Goal: Task Accomplishment & Management: Complete application form

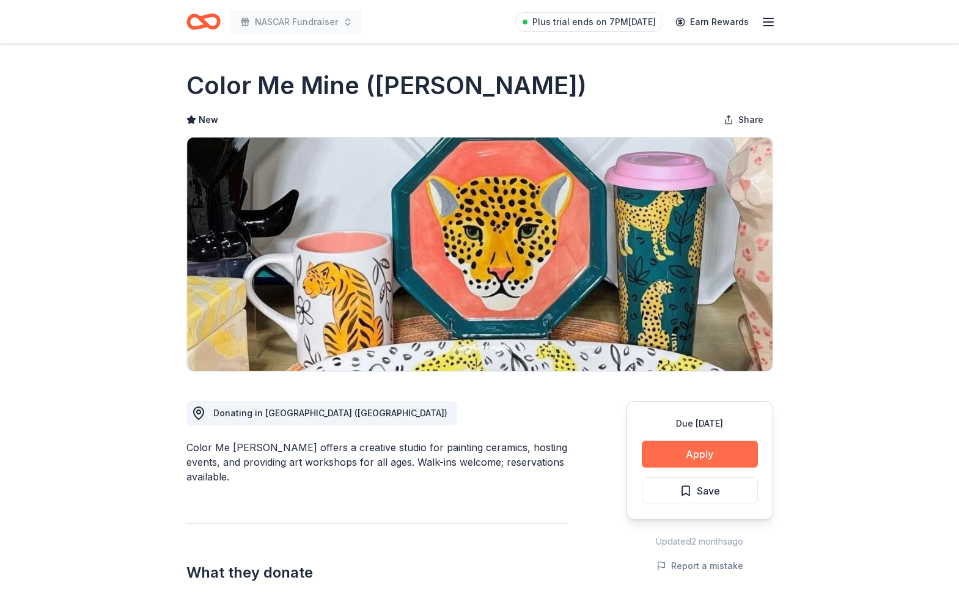
click at [661, 446] on button "Apply" at bounding box center [700, 454] width 116 height 27
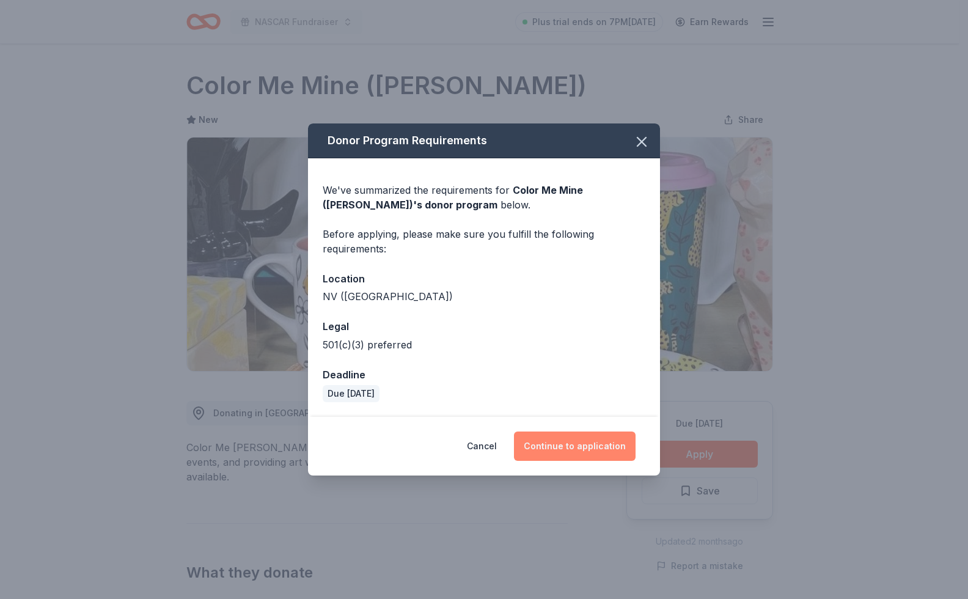
click at [569, 440] on button "Continue to application" at bounding box center [575, 445] width 122 height 29
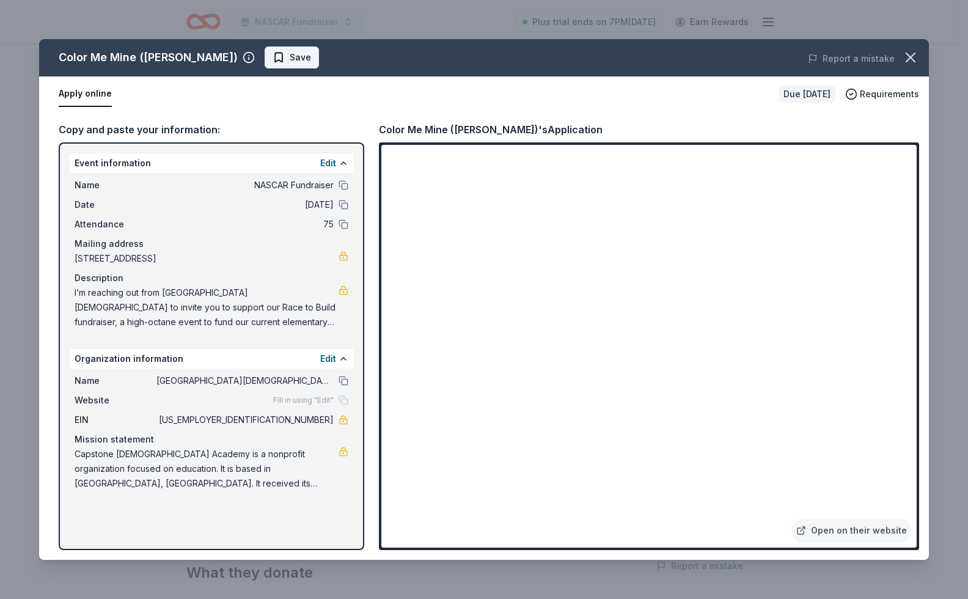
click at [290, 60] on span "Save" at bounding box center [300, 57] width 21 height 15
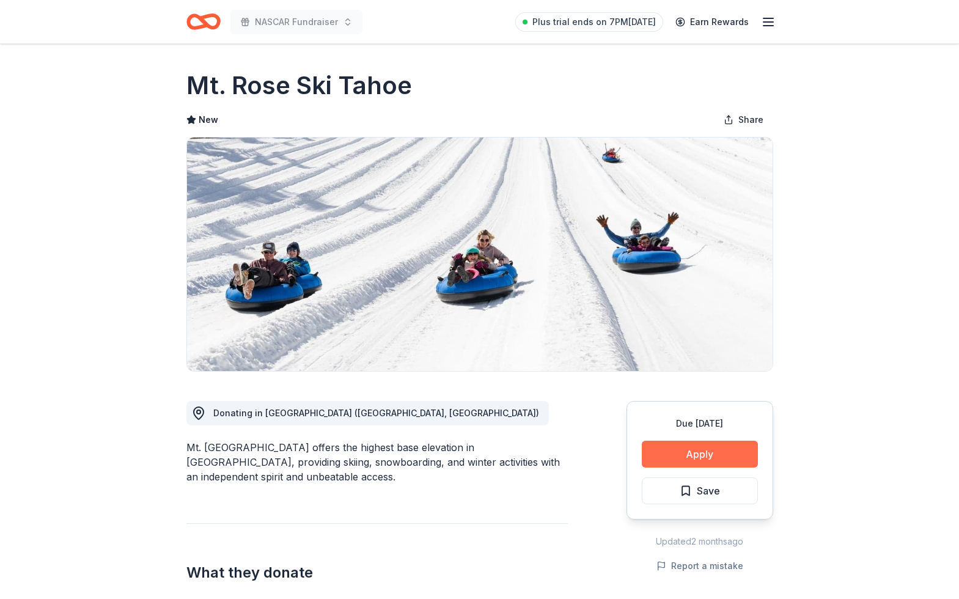
click at [742, 445] on button "Apply" at bounding box center [700, 454] width 116 height 27
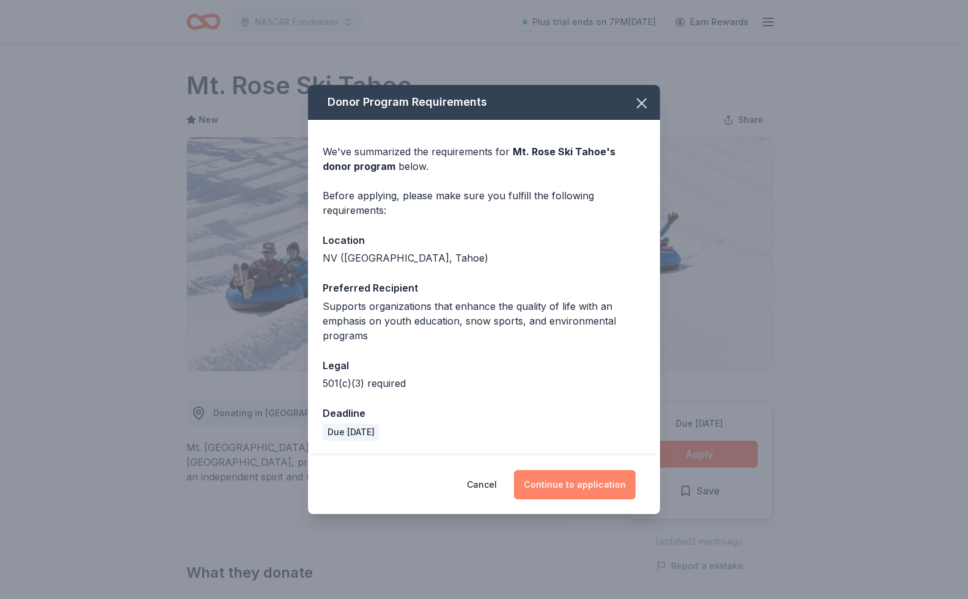
click at [576, 480] on button "Continue to application" at bounding box center [575, 484] width 122 height 29
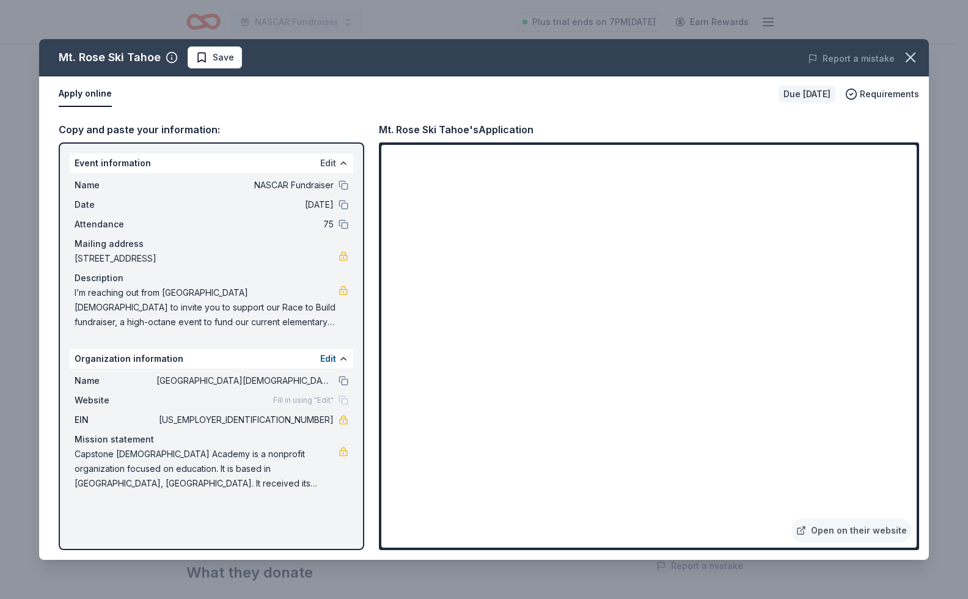
click at [330, 164] on button "Edit" at bounding box center [328, 163] width 16 height 15
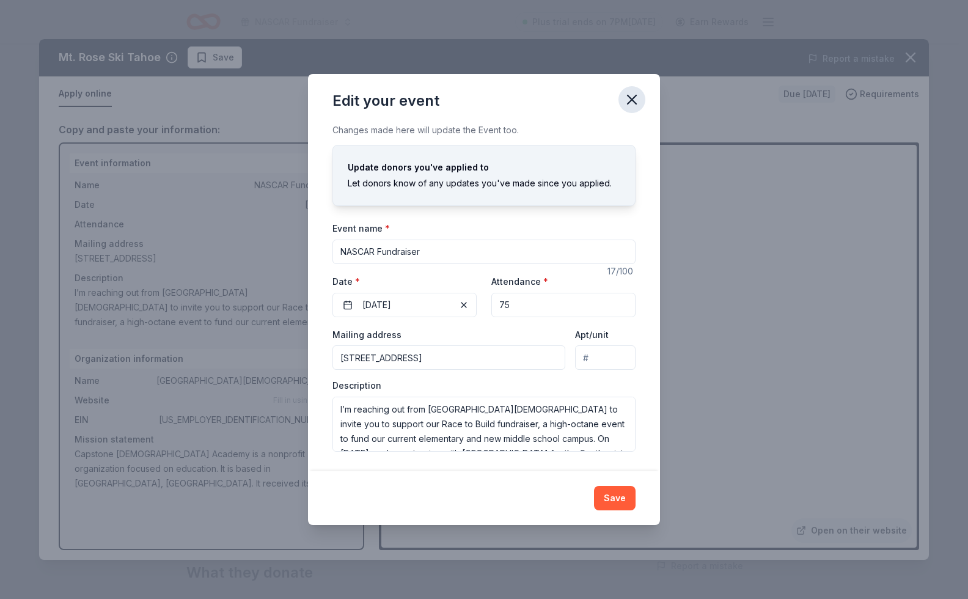
click at [631, 104] on icon "button" at bounding box center [631, 99] width 17 height 17
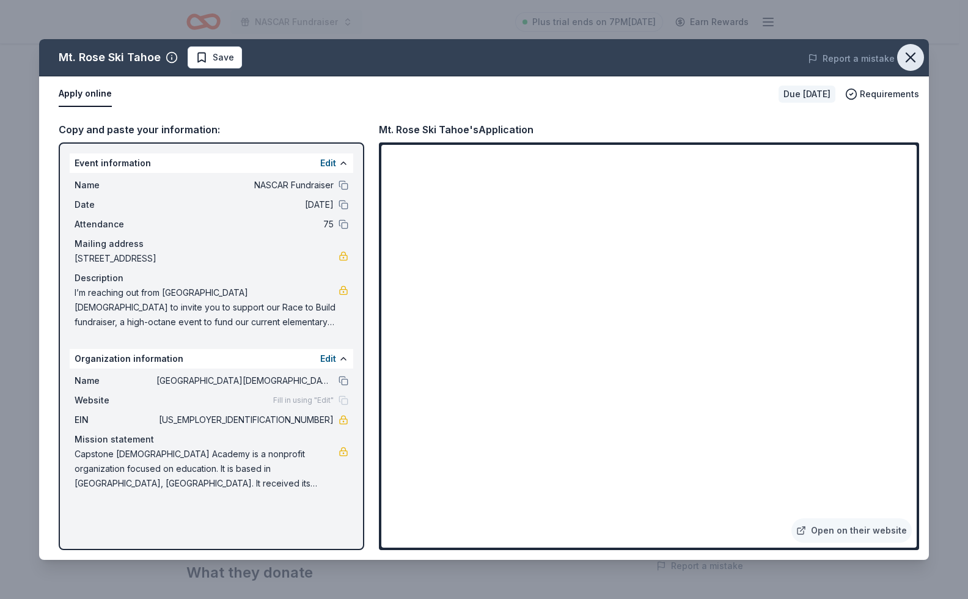
click at [907, 56] on icon "button" at bounding box center [910, 57] width 17 height 17
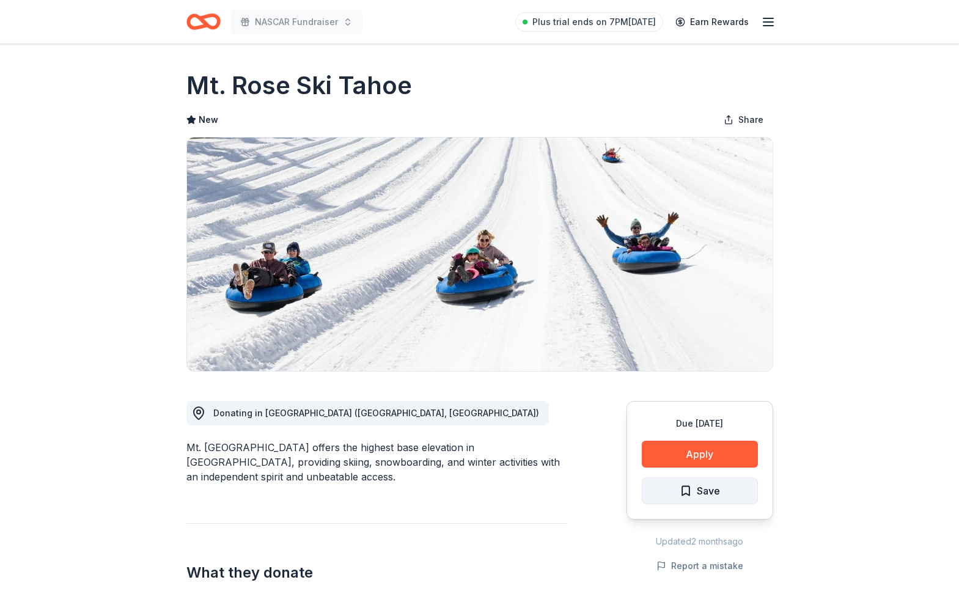
click at [695, 488] on span "Save" at bounding box center [699, 491] width 40 height 16
click at [331, 35] on div "NASCAR Fundraiser" at bounding box center [274, 21] width 176 height 29
click at [213, 24] on icon "Home" at bounding box center [203, 21] width 34 height 29
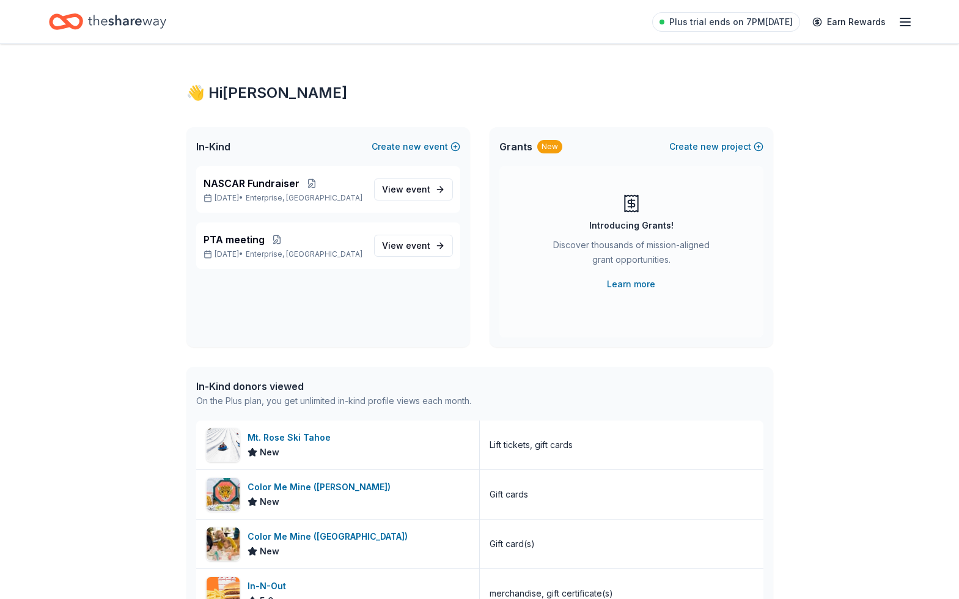
click at [342, 20] on div "Plus trial ends on 7PM, 8/16 Earn Rewards" at bounding box center [479, 21] width 861 height 29
click at [426, 142] on button "Create new event" at bounding box center [415, 146] width 89 height 15
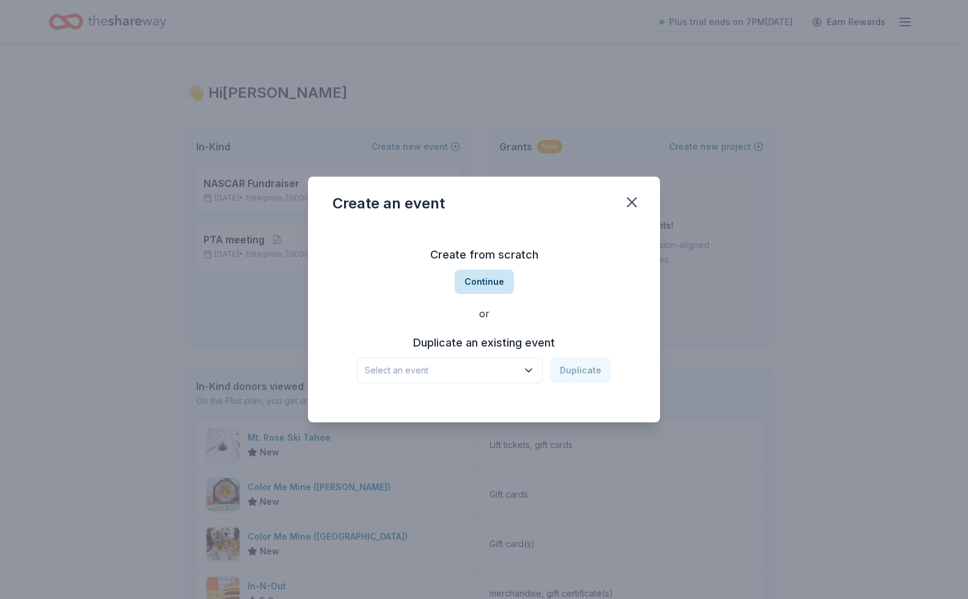
click at [480, 281] on button "Continue" at bounding box center [484, 281] width 59 height 24
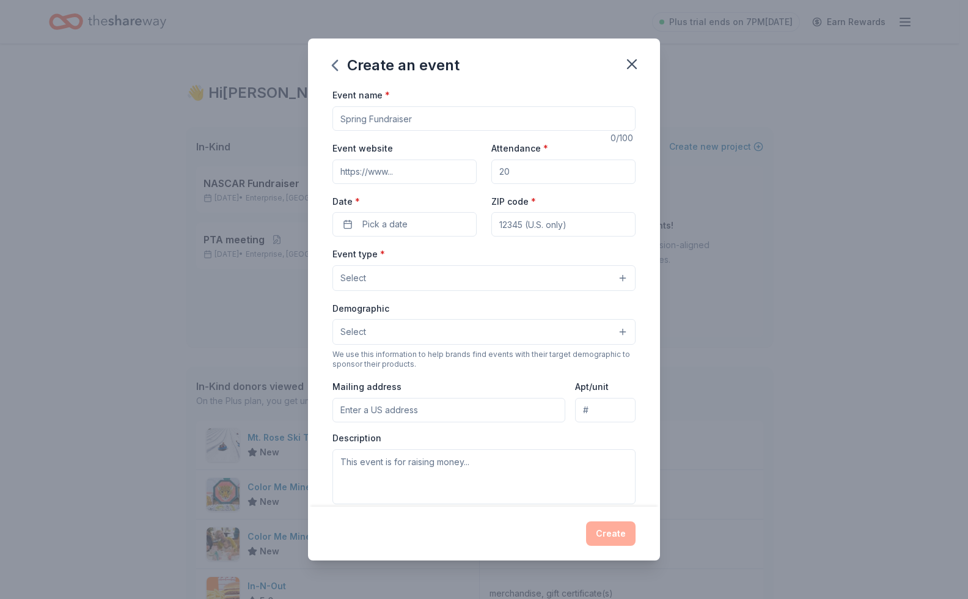
click at [425, 118] on input "Event name *" at bounding box center [483, 118] width 303 height 24
type input "@"
type input "2nd Annual Golf Tournament"
drag, startPoint x: 513, startPoint y: 178, endPoint x: 456, endPoint y: 168, distance: 57.8
click at [456, 168] on div "Event website Attendance * Date * Pick a date ZIP code *" at bounding box center [483, 189] width 303 height 96
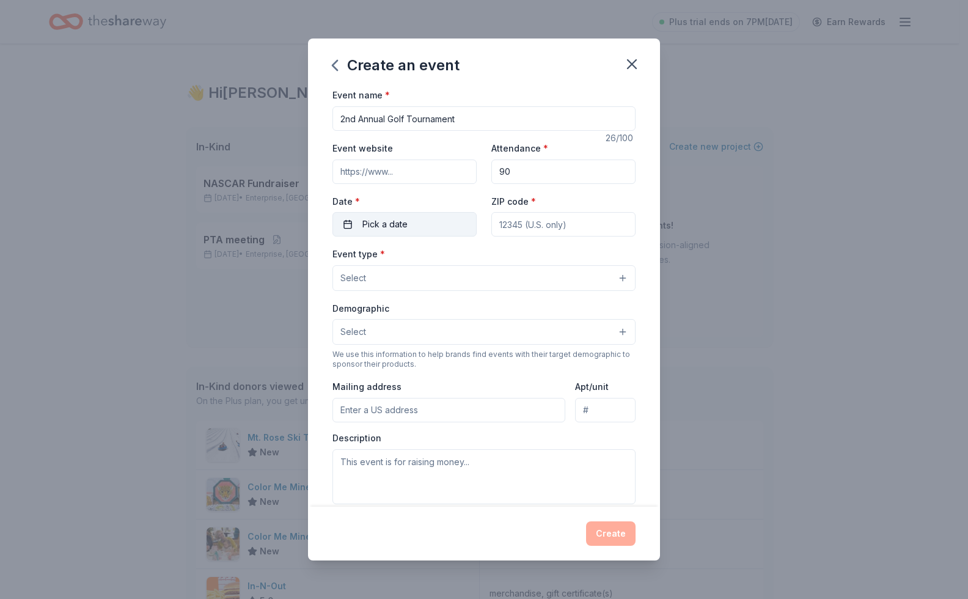
type input "90"
click at [414, 224] on button "Pick a date" at bounding box center [404, 224] width 144 height 24
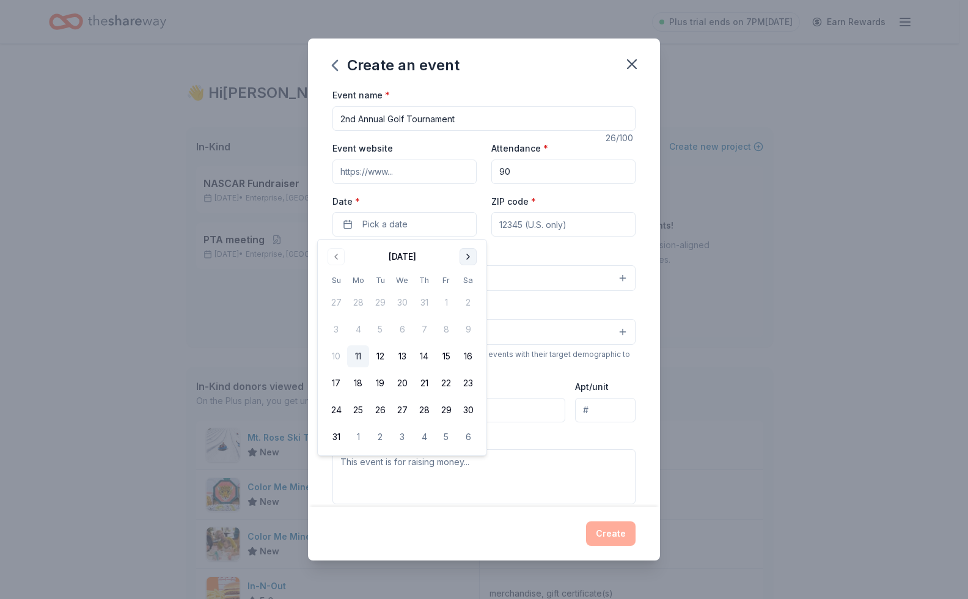
click at [459, 256] on button "Go to next month" at bounding box center [467, 256] width 17 height 17
click at [461, 256] on button "Go to next month" at bounding box center [467, 256] width 17 height 17
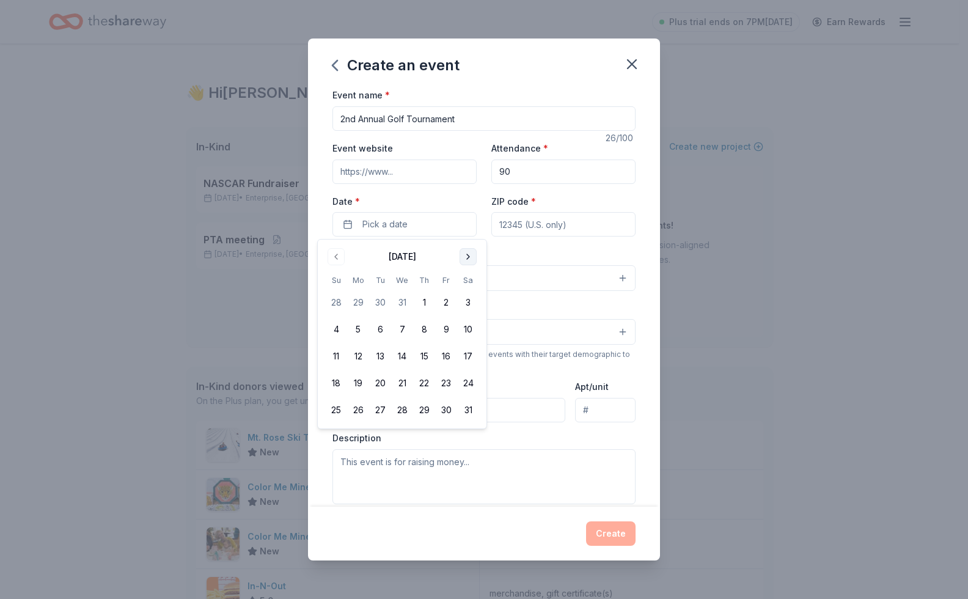
click at [461, 256] on button "Go to next month" at bounding box center [467, 256] width 17 height 17
drag, startPoint x: 460, startPoint y: 329, endPoint x: 474, endPoint y: 326, distance: 13.8
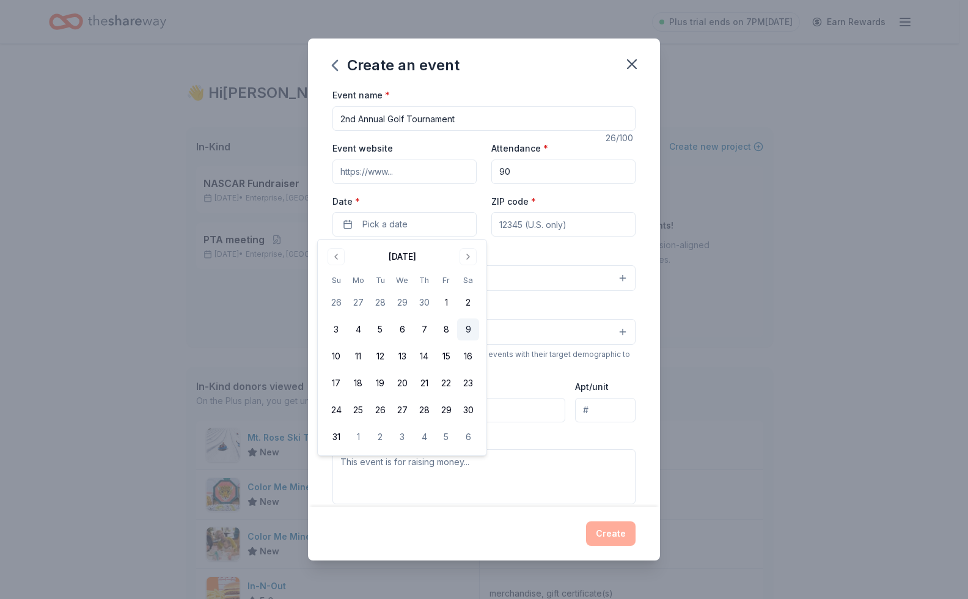
click at [461, 329] on button "9" at bounding box center [468, 329] width 22 height 22
click at [542, 224] on input "ZIP code *" at bounding box center [563, 224] width 144 height 24
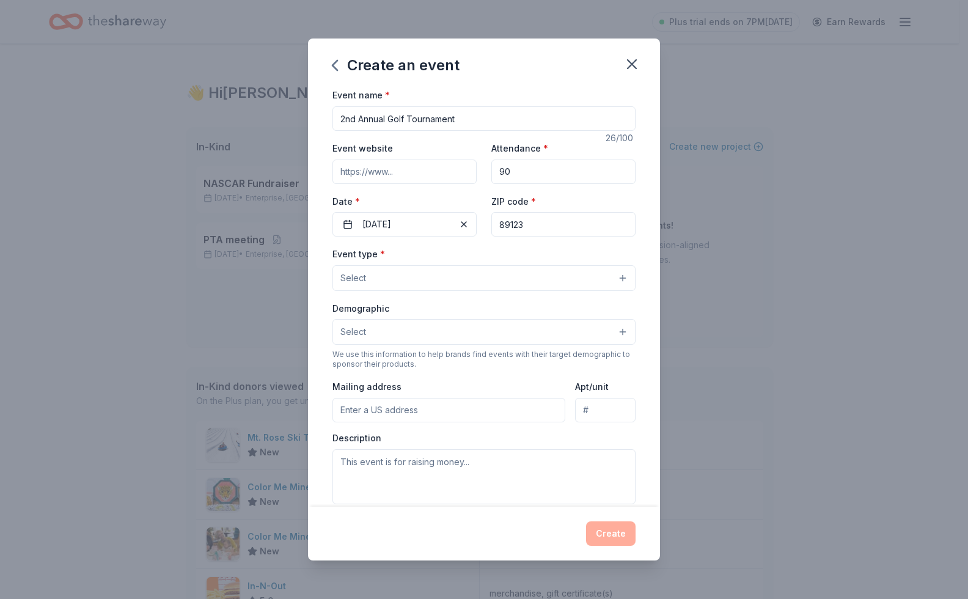
type input "89123"
click at [533, 276] on button "Select" at bounding box center [483, 278] width 303 height 26
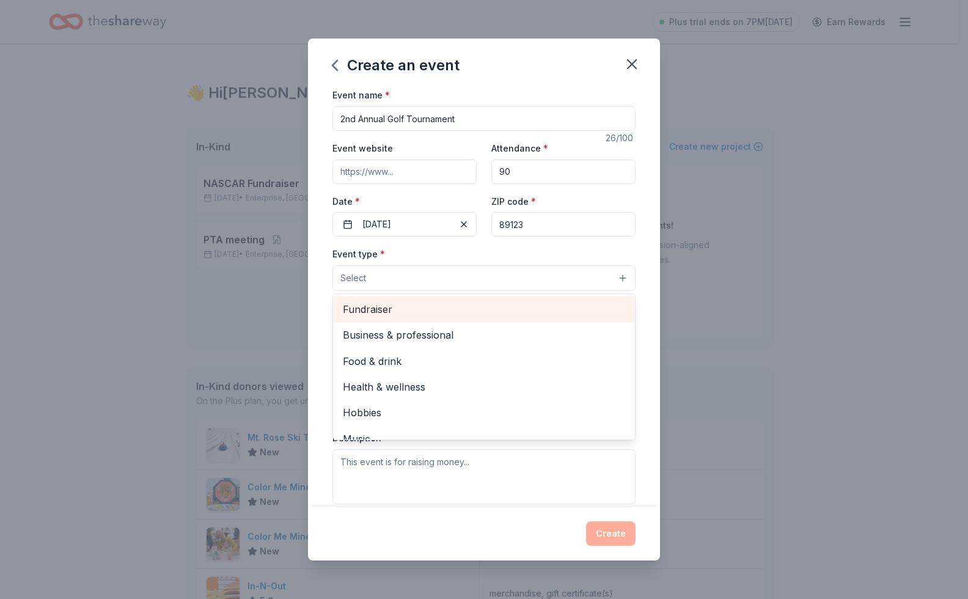
click at [479, 306] on span "Fundraiser" at bounding box center [484, 309] width 282 height 16
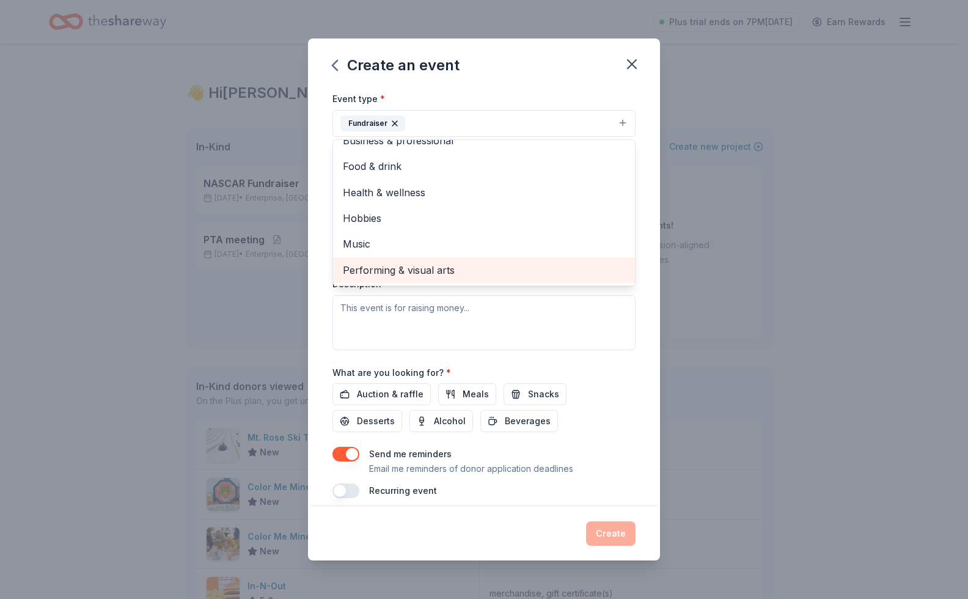
scroll to position [166, 0]
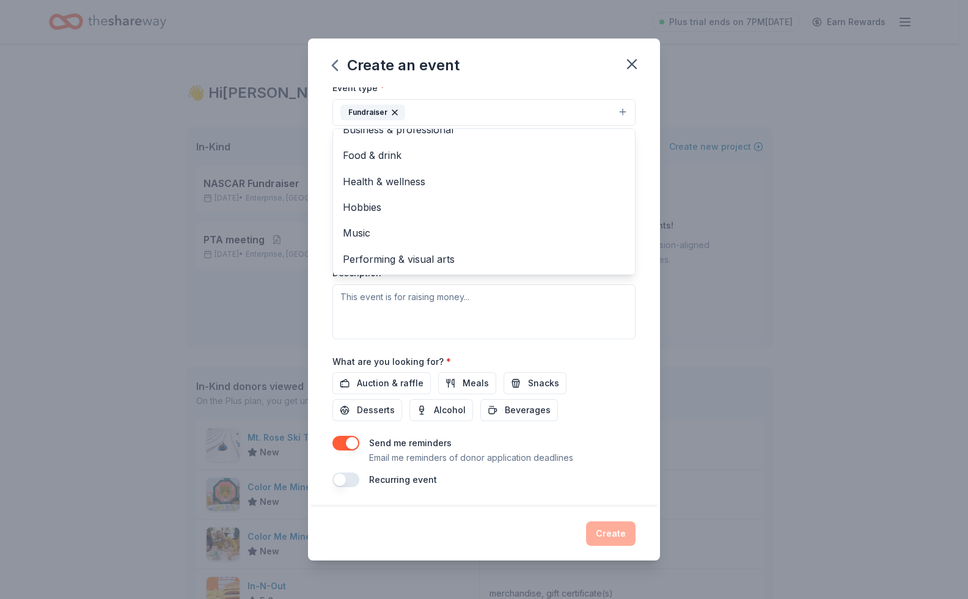
click at [409, 309] on div "Event type * Fundraiser Business & professional Food & drink Health & wellness …" at bounding box center [483, 209] width 303 height 258
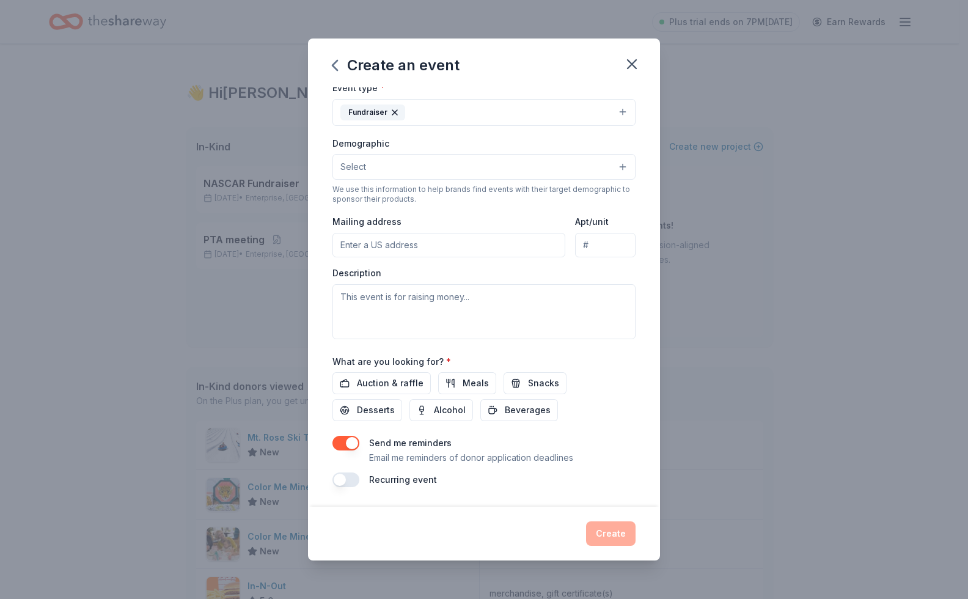
click at [378, 247] on input "Mailing address" at bounding box center [448, 245] width 233 height 24
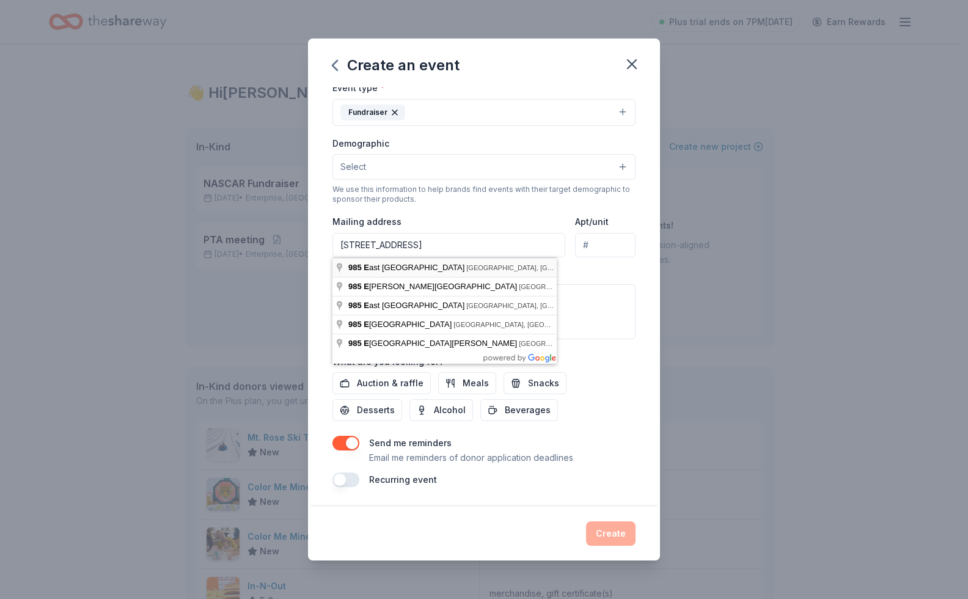
type input "985 East Serene Avenue, Las Vegas, NV, 89123"
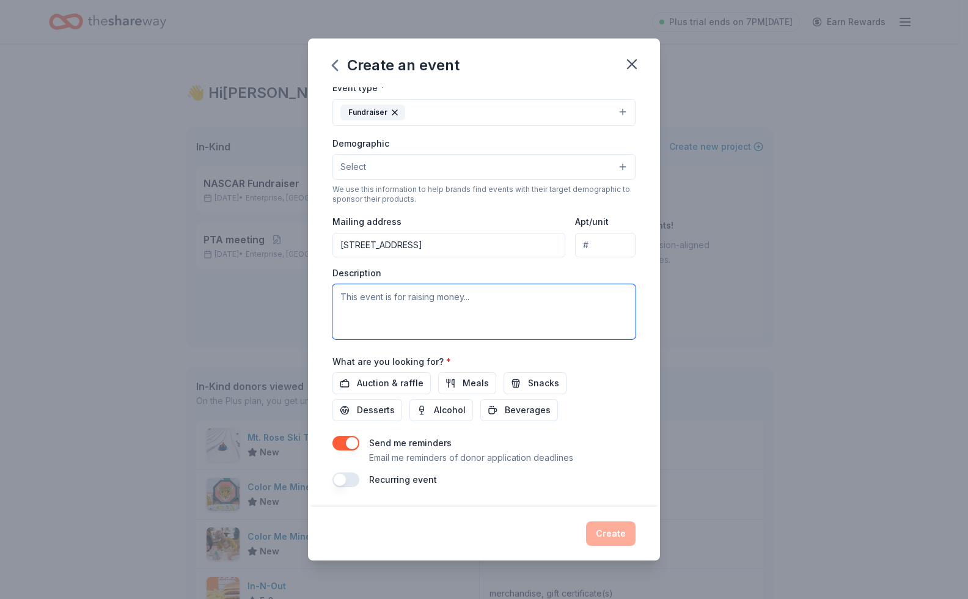
click at [384, 301] on textarea at bounding box center [483, 311] width 303 height 55
click at [481, 298] on textarea at bounding box center [483, 311] width 303 height 55
paste textarea "The PTA at Capstone Christian Academy in Las Vegas, NV, hosts the Annual Golf T…"
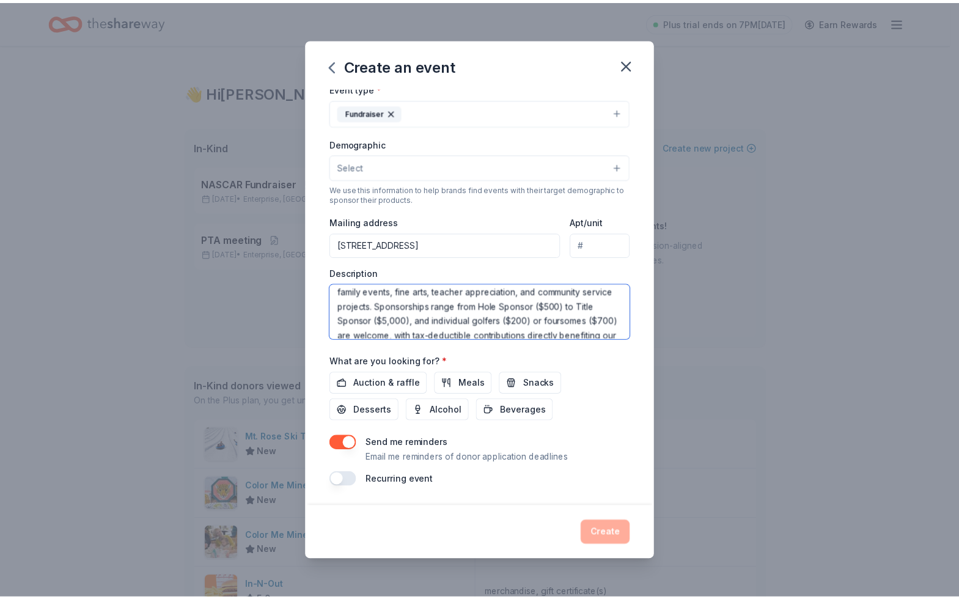
scroll to position [132, 0]
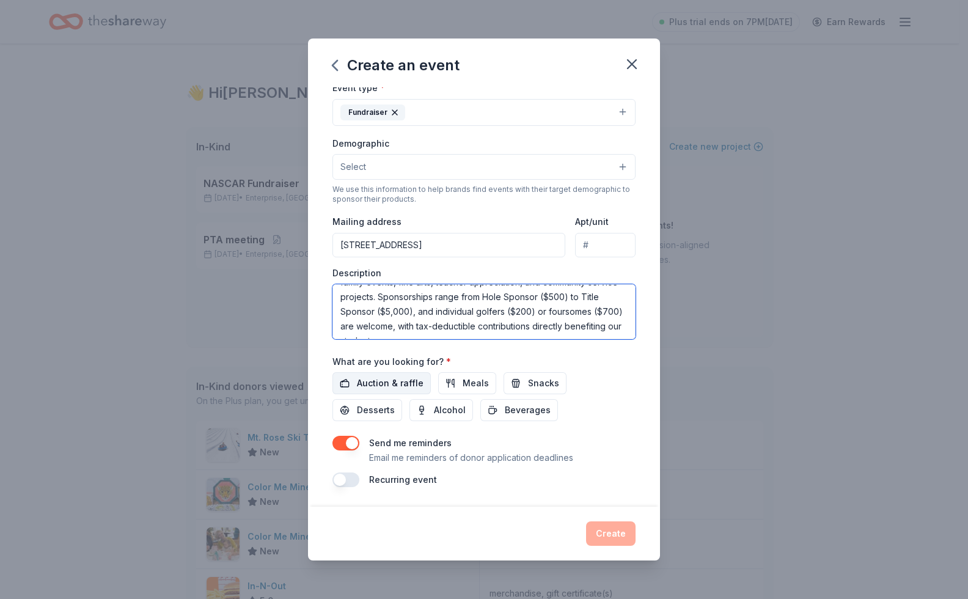
type textarea "The PTA at Capstone Christian Academy in Las Vegas, NV, hosts the Annual Golf T…"
click at [394, 384] on span "Auction & raffle" at bounding box center [390, 383] width 67 height 15
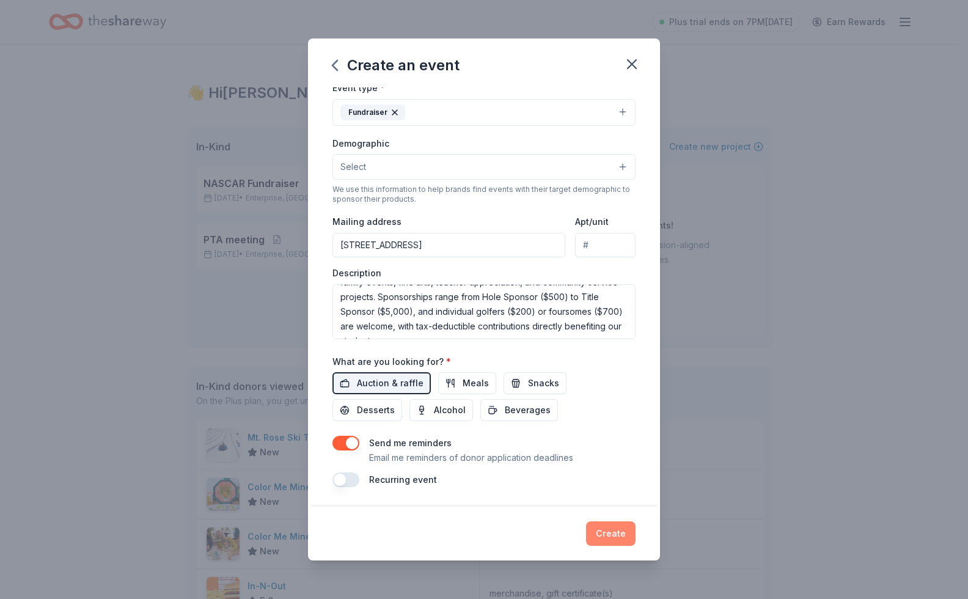
click at [598, 534] on button "Create" at bounding box center [610, 533] width 49 height 24
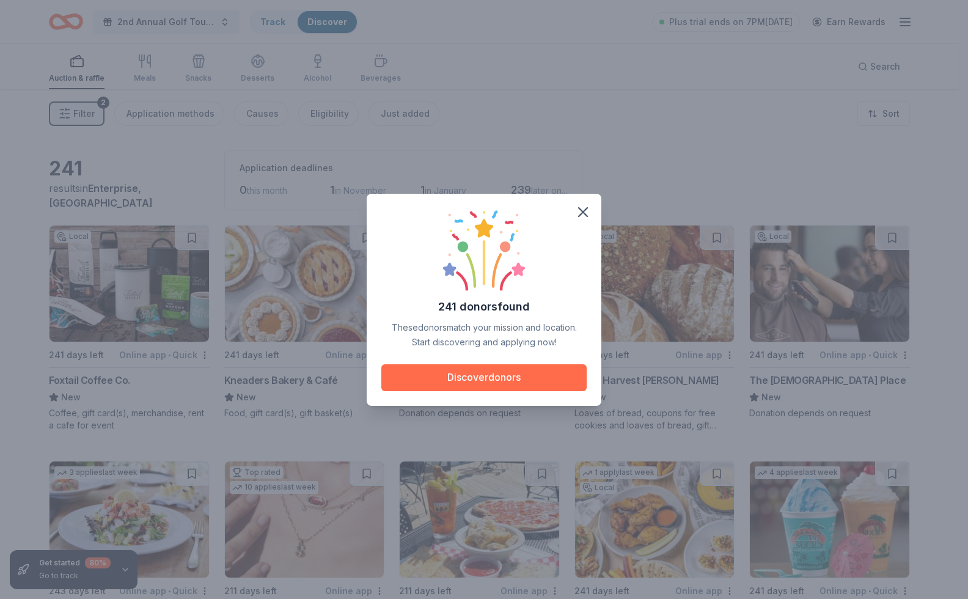
click at [475, 378] on button "Discover donors" at bounding box center [483, 377] width 205 height 27
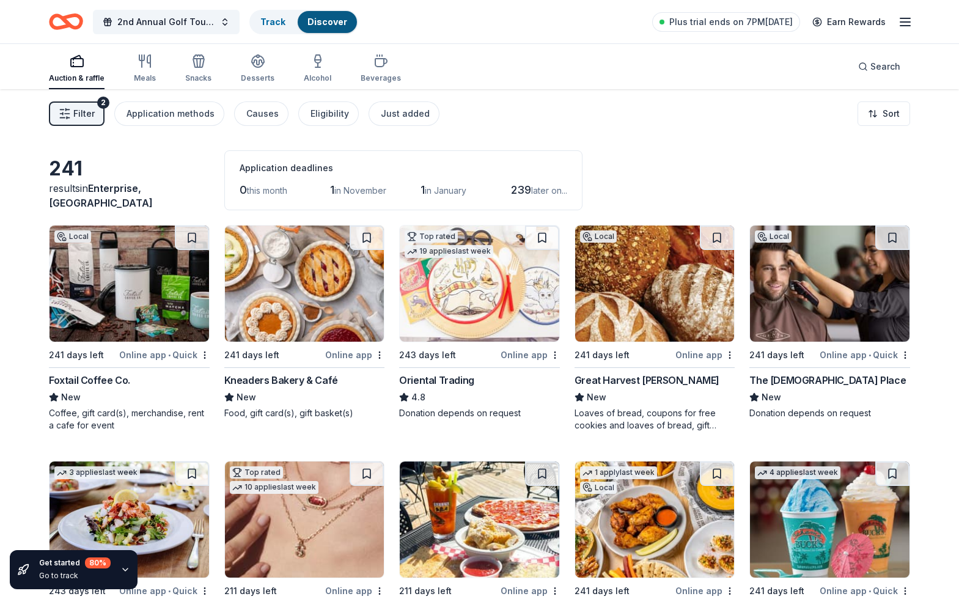
click at [130, 355] on div "Online app • Quick" at bounding box center [164, 354] width 90 height 15
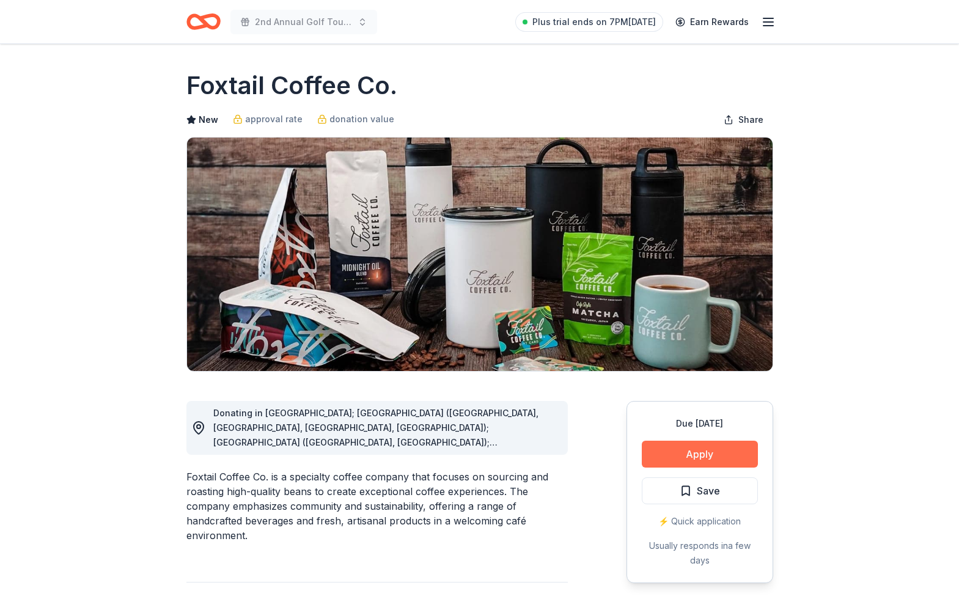
click at [671, 457] on button "Apply" at bounding box center [700, 454] width 116 height 27
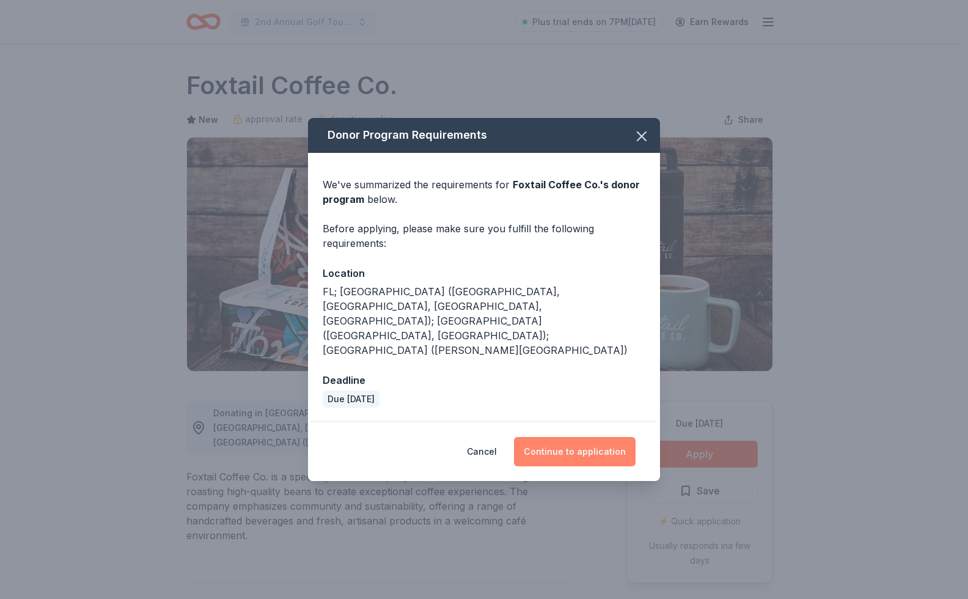
click at [567, 437] on button "Continue to application" at bounding box center [575, 451] width 122 height 29
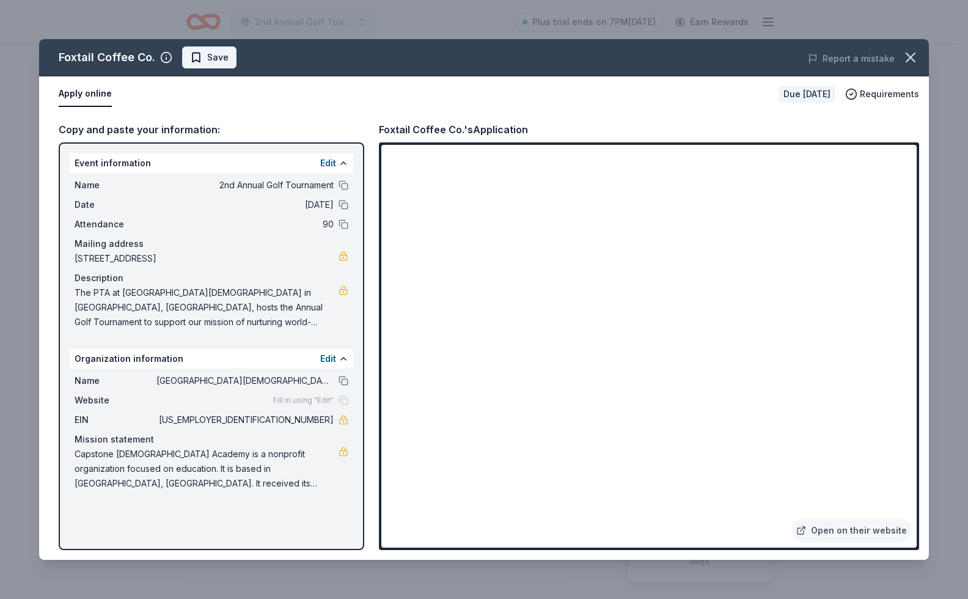
click at [207, 59] on span "Save" at bounding box center [217, 57] width 21 height 15
click at [232, 59] on html "2nd Annual Golf Tournament Plus trial ends on 7PM, 8/16 Earn Rewards Due in 241…" at bounding box center [484, 299] width 968 height 599
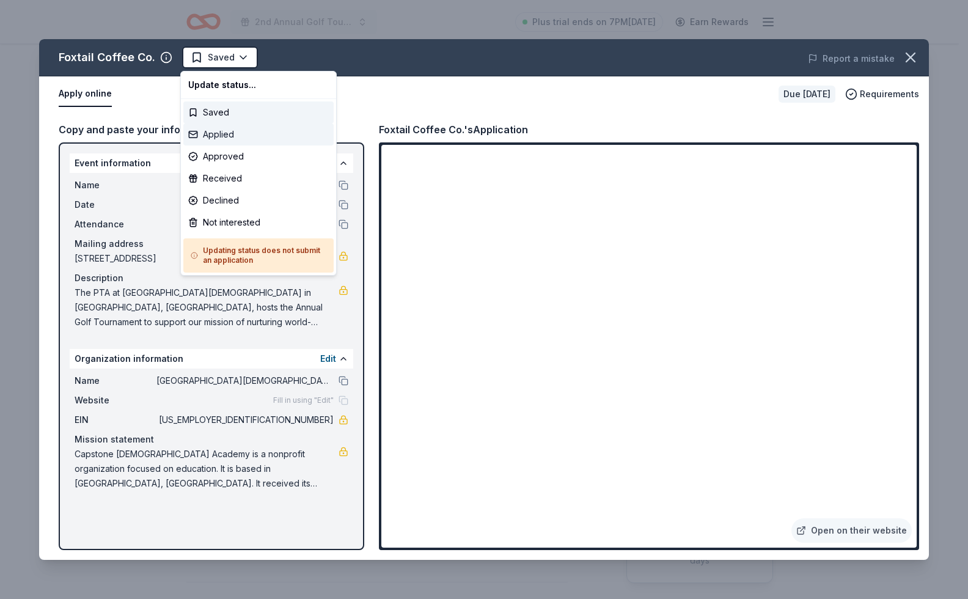
click at [235, 139] on div "Applied" at bounding box center [258, 134] width 150 height 22
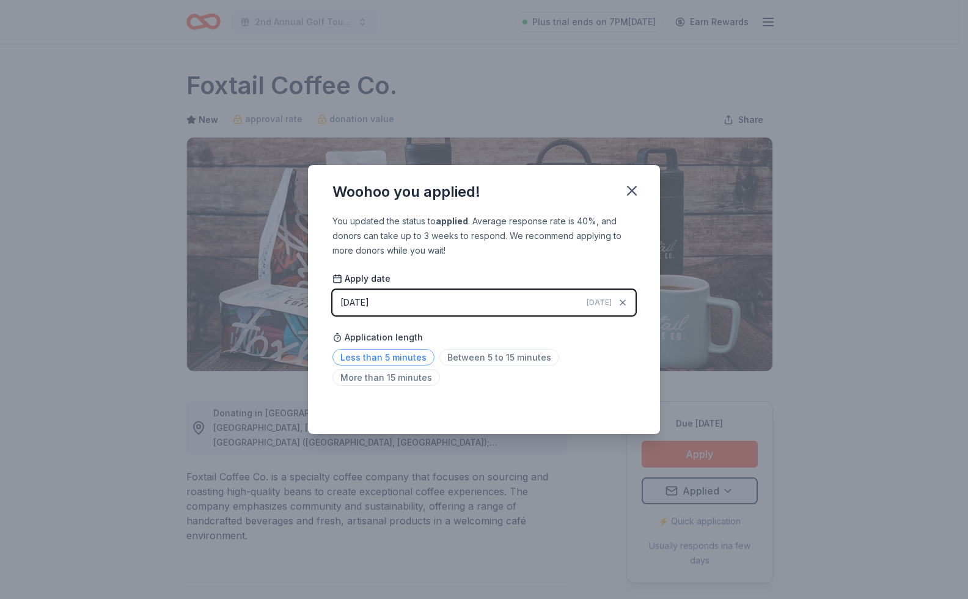
click at [406, 355] on span "Less than 5 minutes" at bounding box center [383, 357] width 102 height 16
click at [639, 194] on icon "button" at bounding box center [631, 190] width 17 height 17
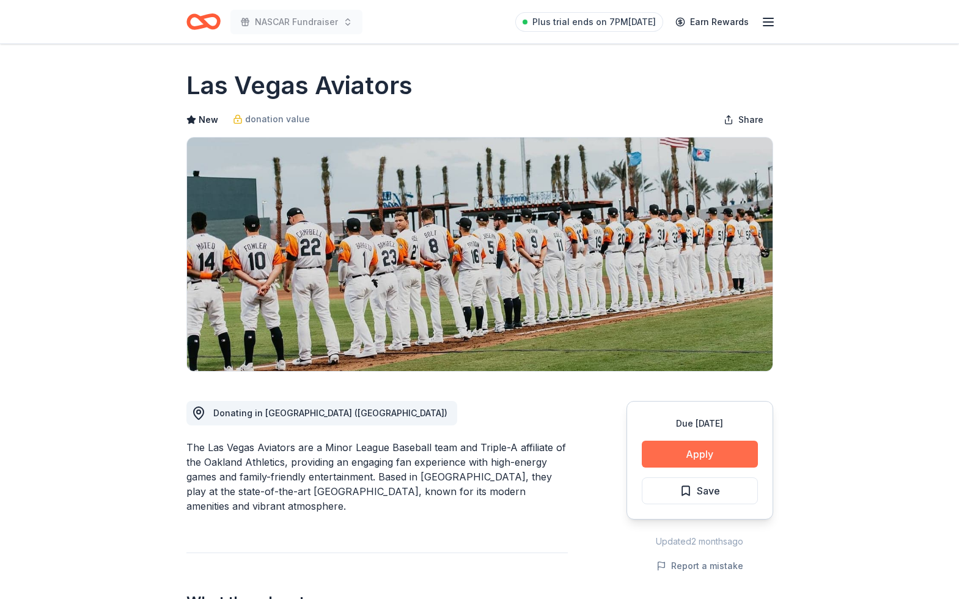
click at [659, 455] on button "Apply" at bounding box center [700, 454] width 116 height 27
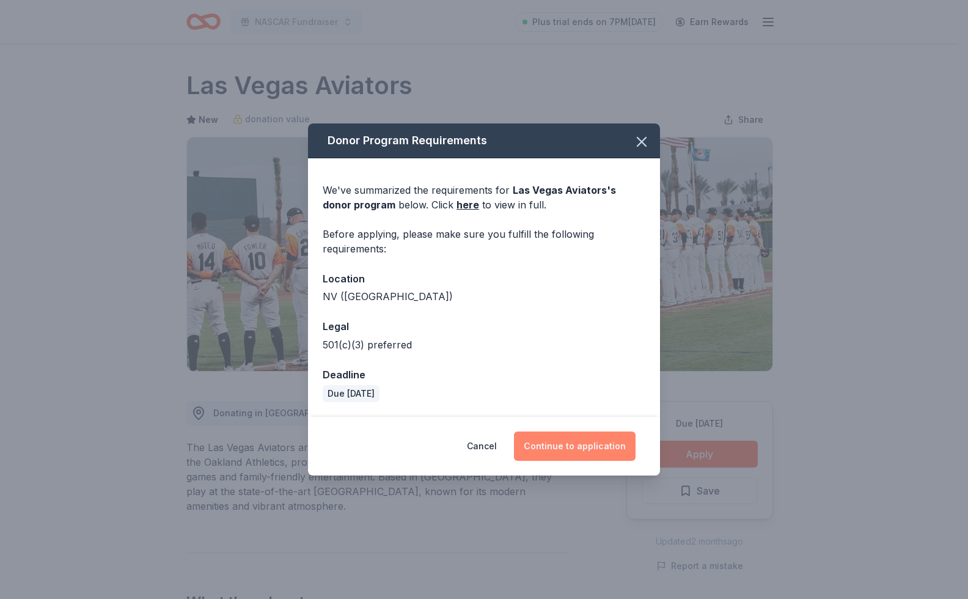
click at [582, 449] on button "Continue to application" at bounding box center [575, 445] width 122 height 29
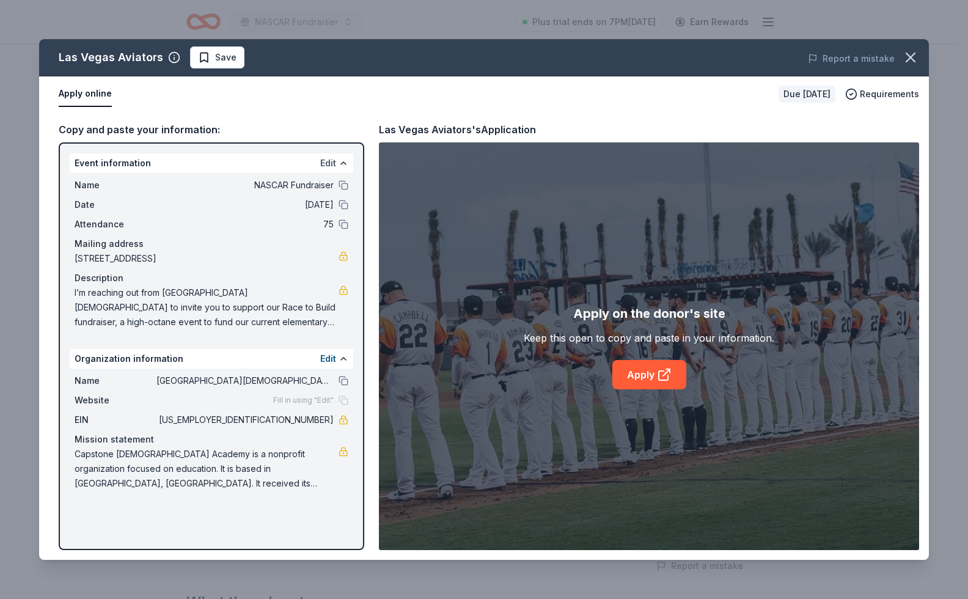
click at [324, 161] on button "Edit" at bounding box center [328, 163] width 16 height 15
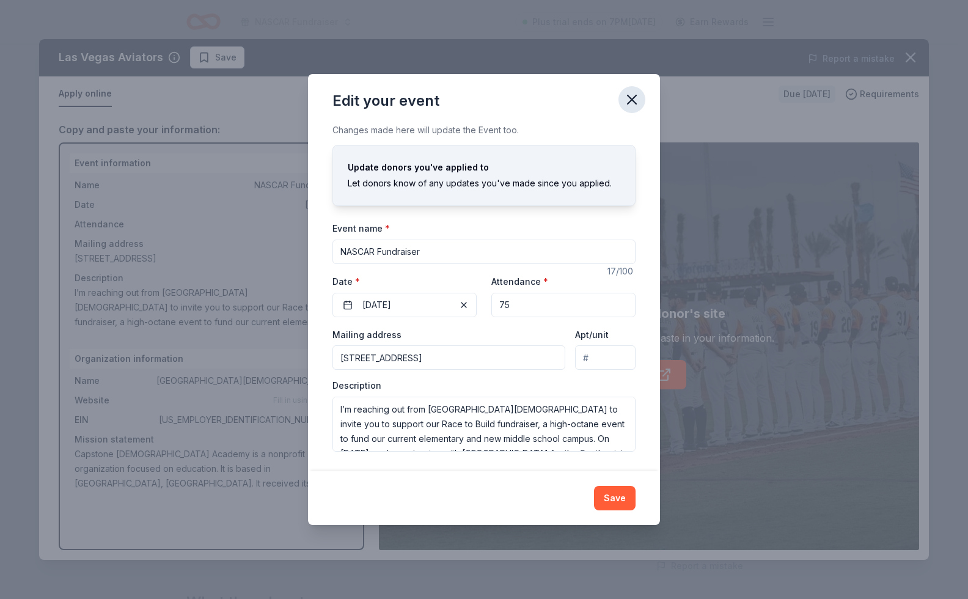
click at [628, 97] on icon "button" at bounding box center [631, 99] width 17 height 17
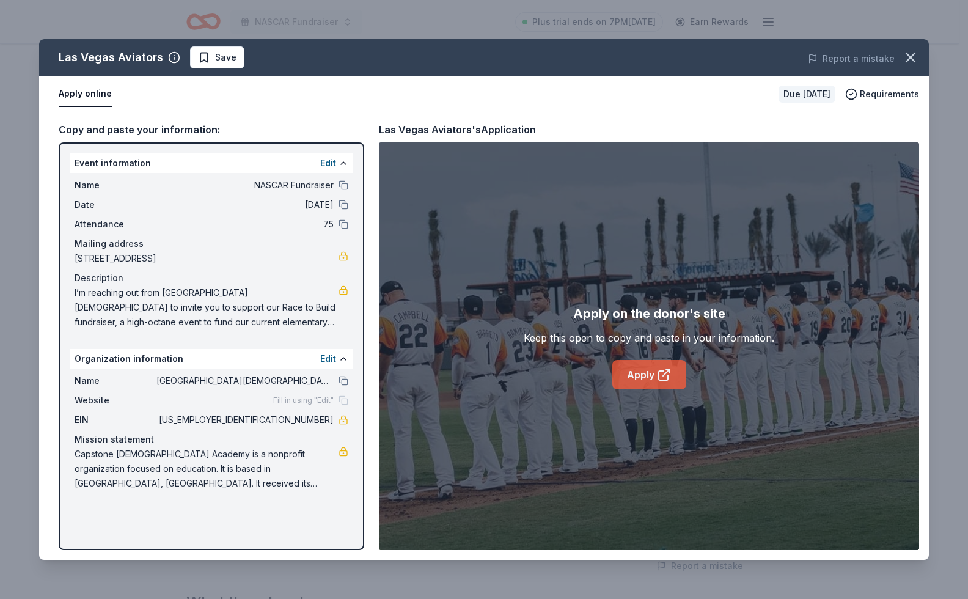
click at [651, 375] on link "Apply" at bounding box center [649, 374] width 74 height 29
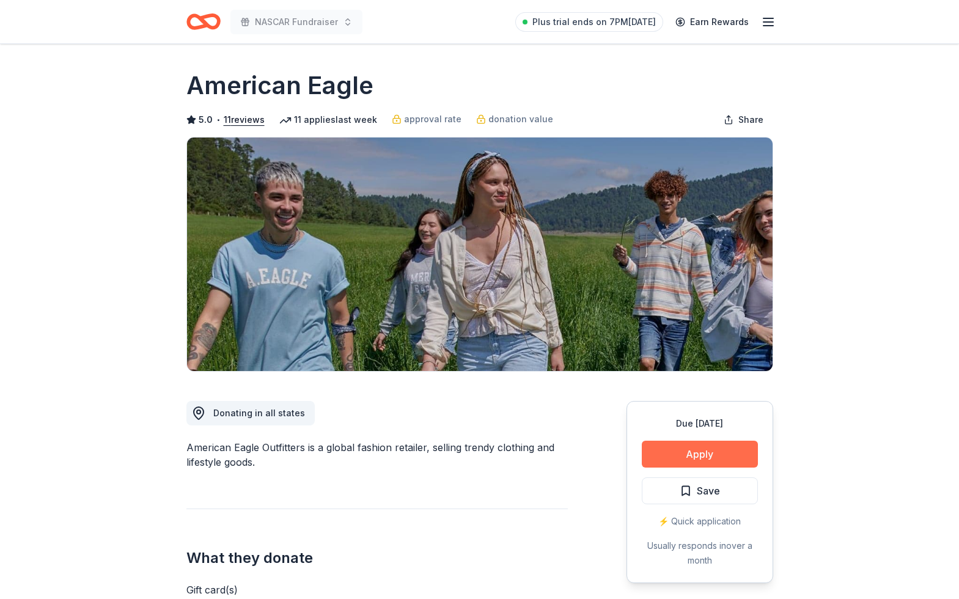
click at [694, 453] on button "Apply" at bounding box center [700, 454] width 116 height 27
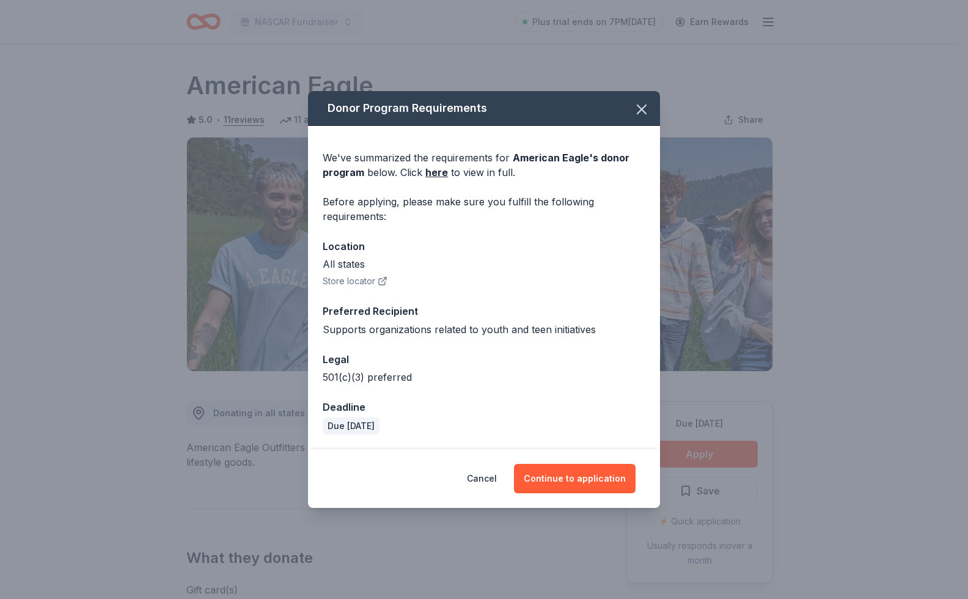
click at [571, 503] on div "Cancel Continue to application" at bounding box center [484, 478] width 352 height 59
click at [571, 477] on button "Continue to application" at bounding box center [575, 478] width 122 height 29
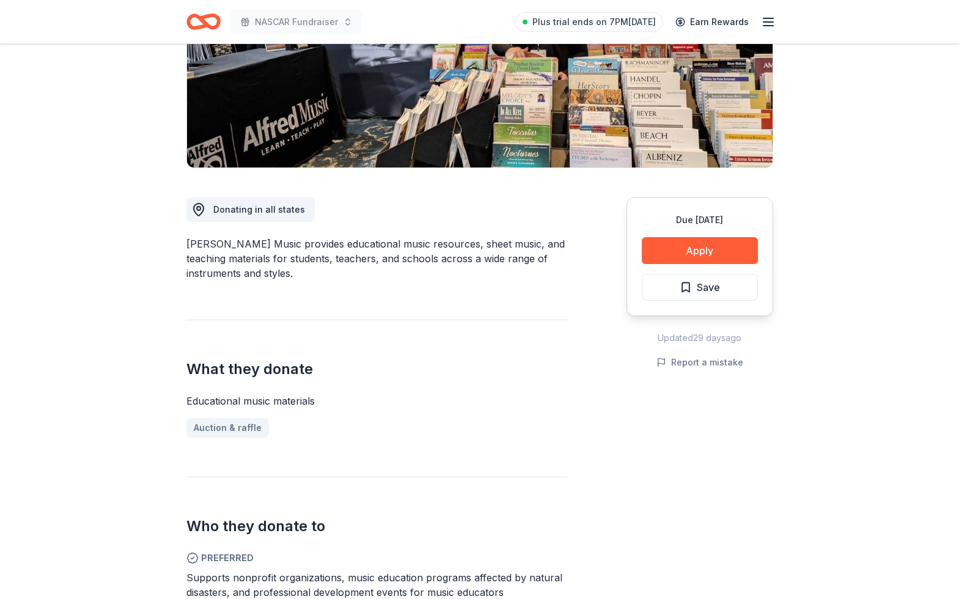
scroll to position [408, 0]
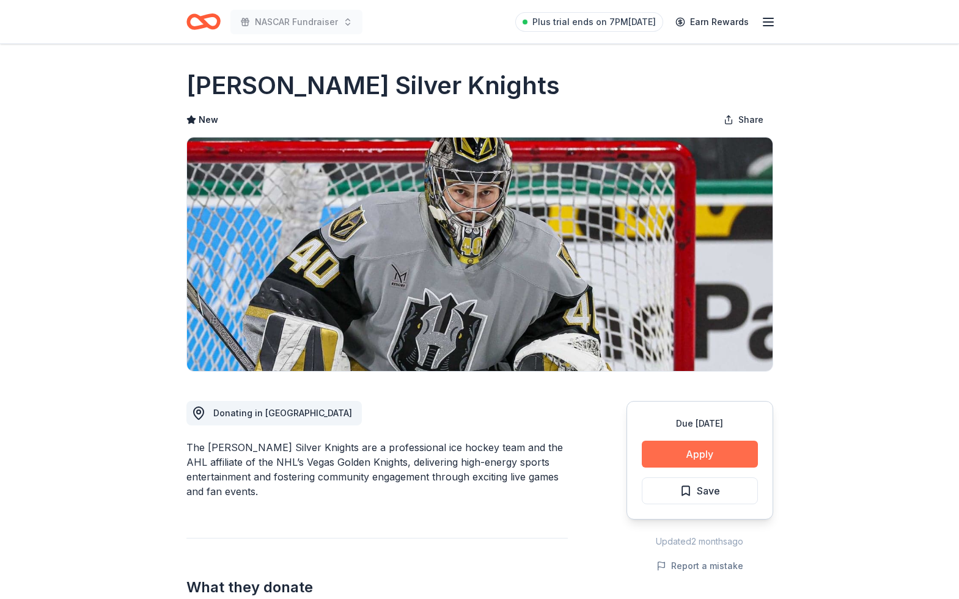
click at [676, 452] on button "Apply" at bounding box center [700, 454] width 116 height 27
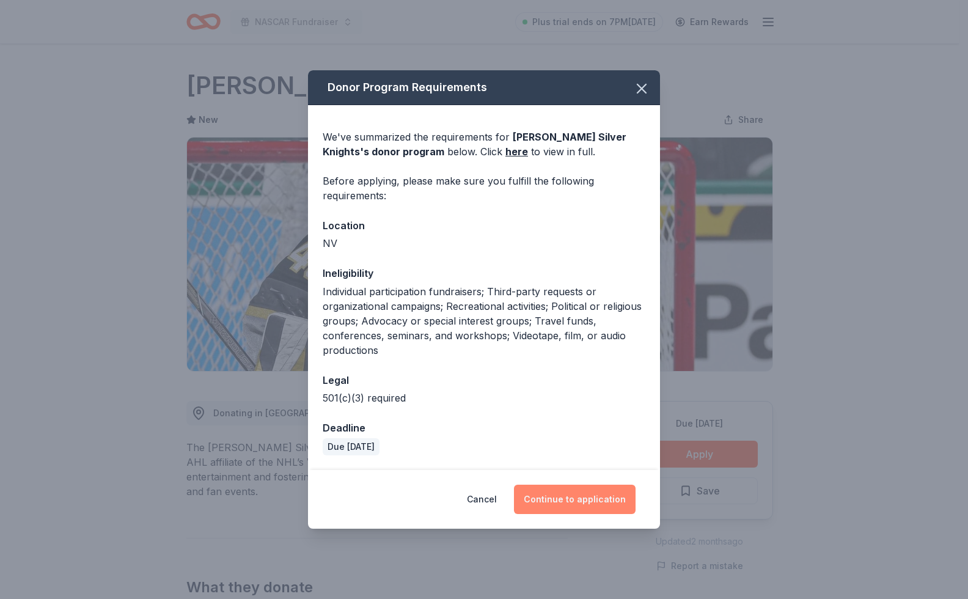
click at [619, 502] on button "Continue to application" at bounding box center [575, 499] width 122 height 29
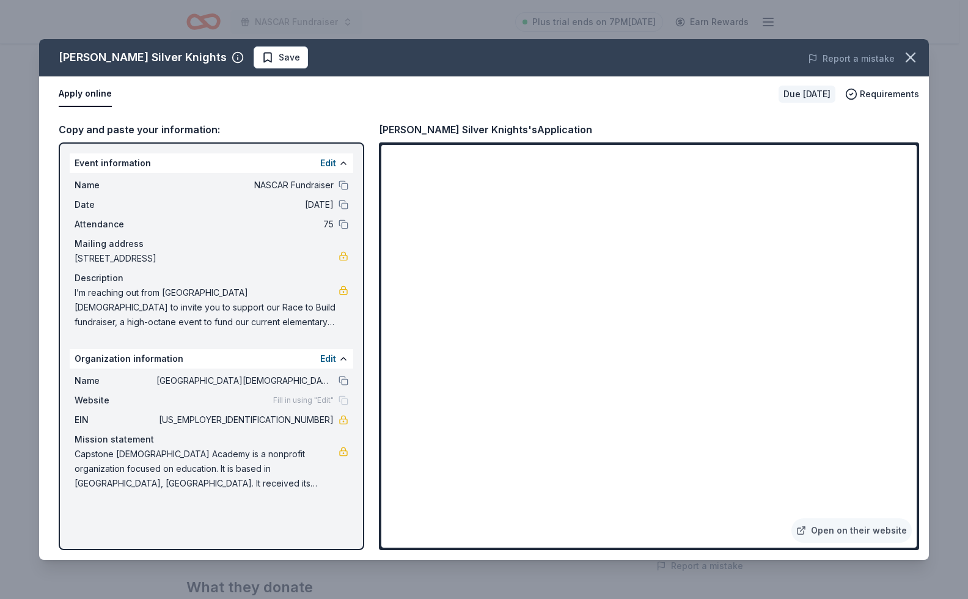
drag, startPoint x: 204, startPoint y: 486, endPoint x: 95, endPoint y: 466, distance: 111.1
click at [95, 466] on span "Capstone [DEMOGRAPHIC_DATA] Academy is a nonprofit organization focused on educ…" at bounding box center [207, 469] width 264 height 44
click at [262, 59] on span "Save" at bounding box center [281, 57] width 38 height 15
click at [908, 64] on icon "button" at bounding box center [910, 57] width 17 height 17
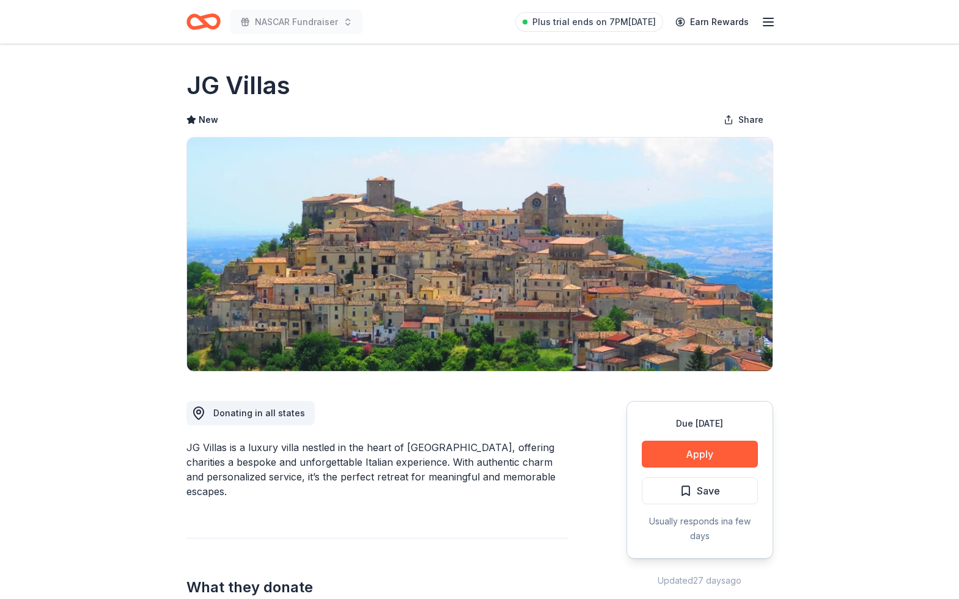
scroll to position [203, 0]
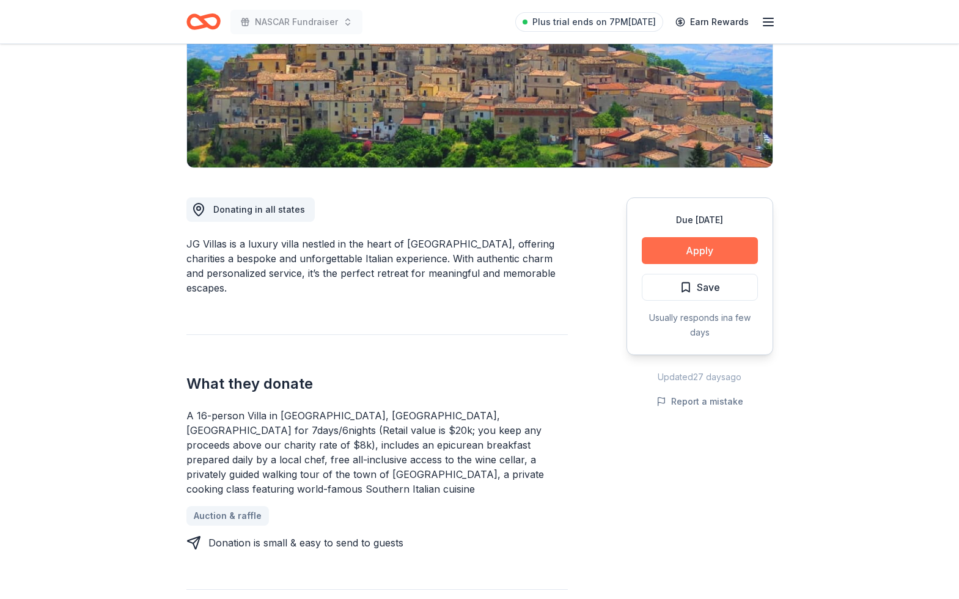
click at [679, 251] on button "Apply" at bounding box center [700, 250] width 116 height 27
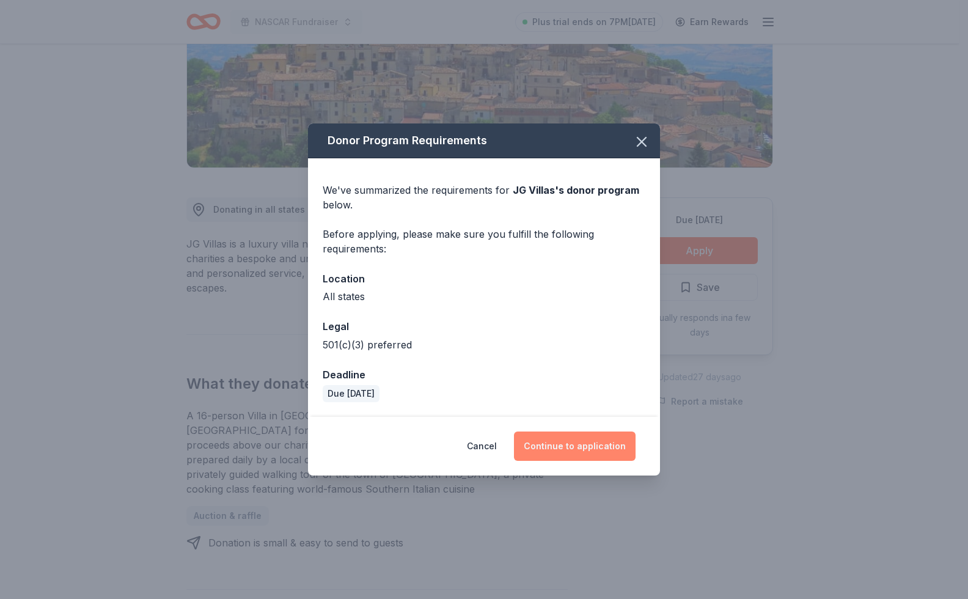
click at [572, 447] on button "Continue to application" at bounding box center [575, 445] width 122 height 29
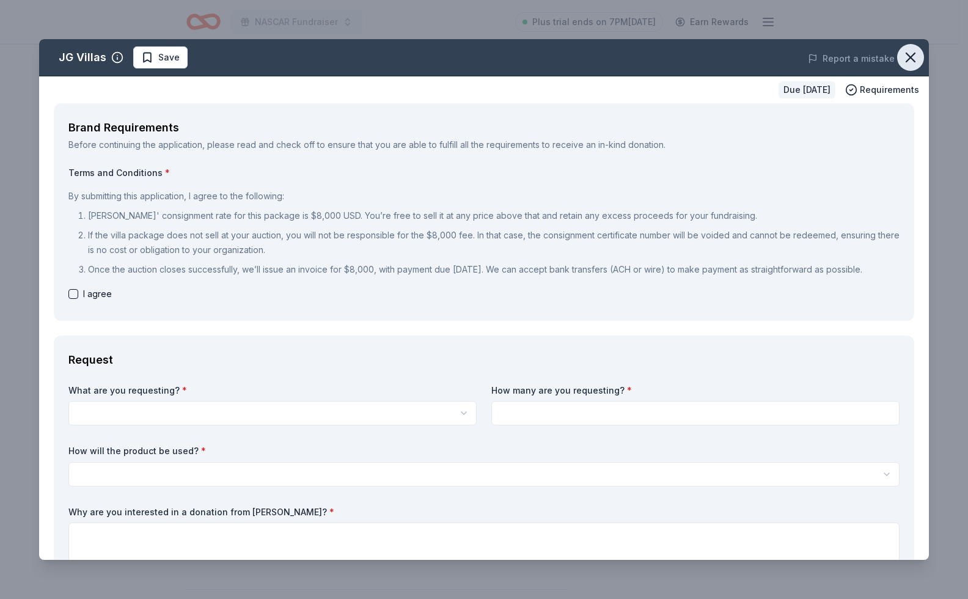
click at [904, 62] on icon "button" at bounding box center [910, 57] width 17 height 17
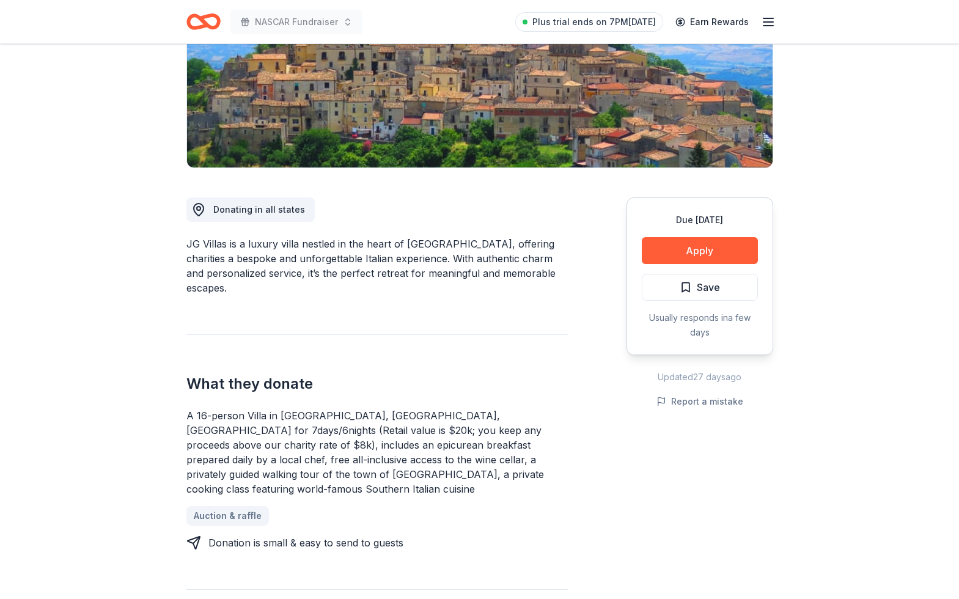
scroll to position [0, 0]
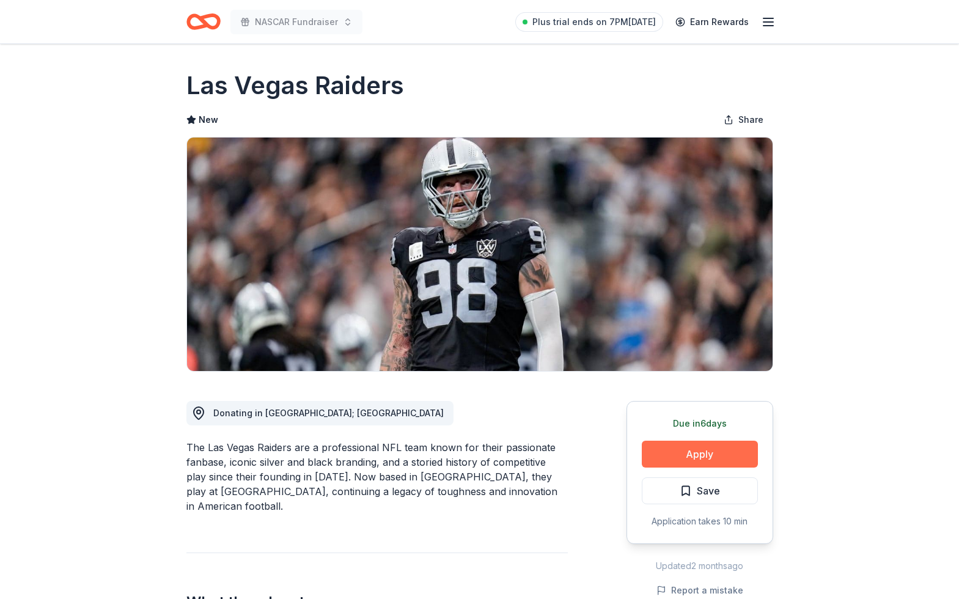
click at [675, 453] on button "Apply" at bounding box center [700, 454] width 116 height 27
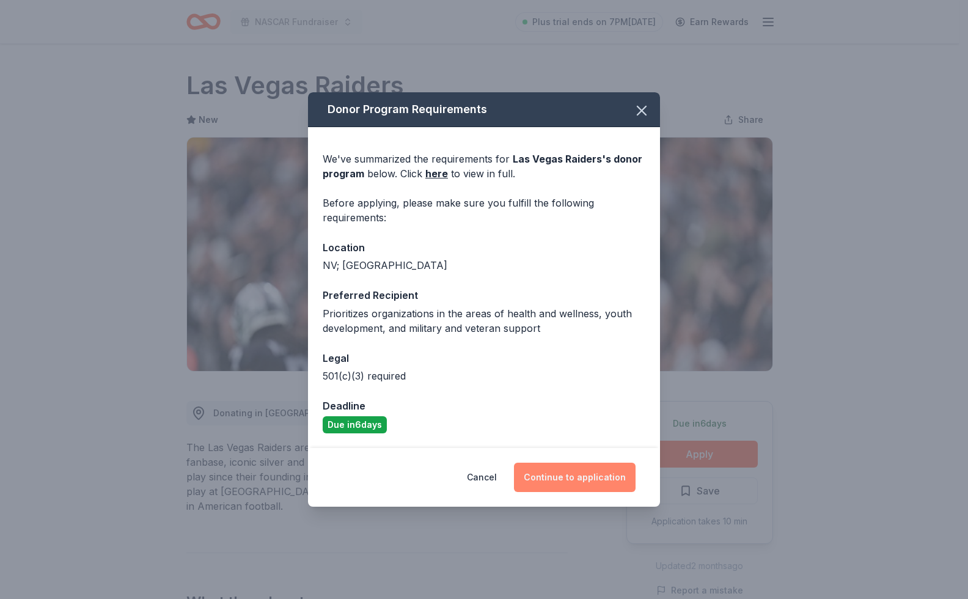
click at [582, 485] on button "Continue to application" at bounding box center [575, 477] width 122 height 29
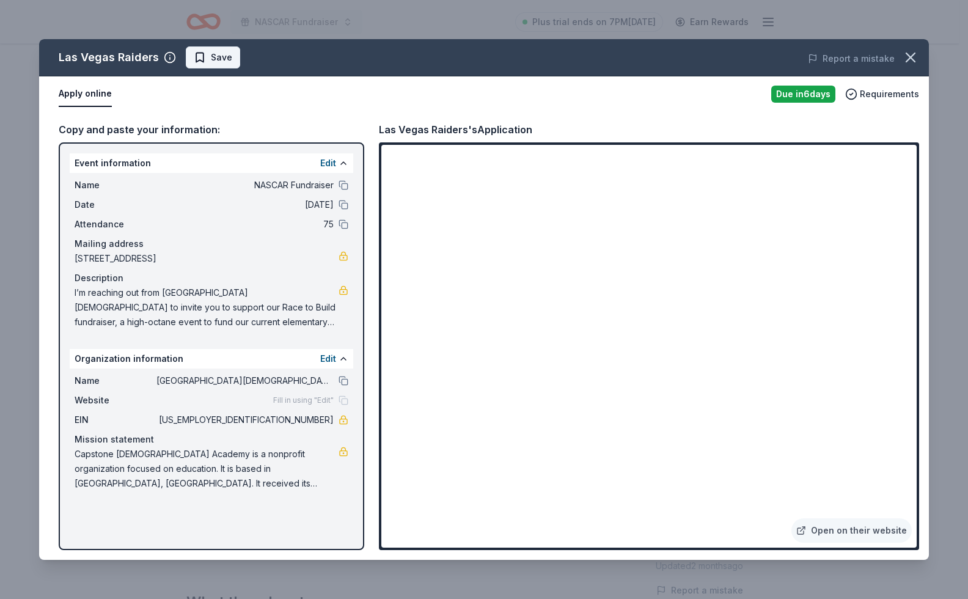
click at [203, 65] on button "Save" at bounding box center [213, 57] width 54 height 22
